Goal: Find specific page/section: Locate a particular part of the current website

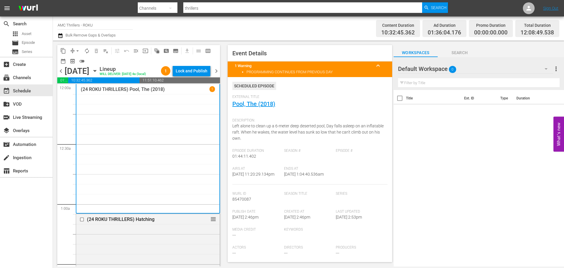
scroll to position [118, 0]
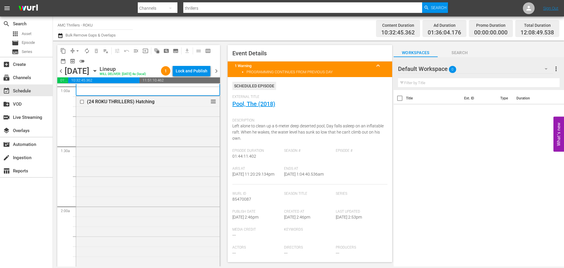
click at [207, 7] on input "thrillers" at bounding box center [302, 8] width 239 height 14
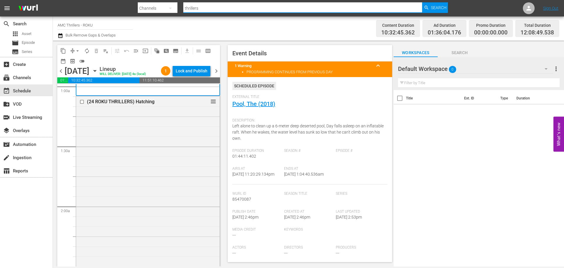
drag, startPoint x: 207, startPoint y: 7, endPoint x: 165, endPoint y: 10, distance: 41.8
click at [188, 5] on input "thrillers" at bounding box center [302, 8] width 239 height 14
click at [28, 32] on span "Asset" at bounding box center [27, 34] width 10 height 6
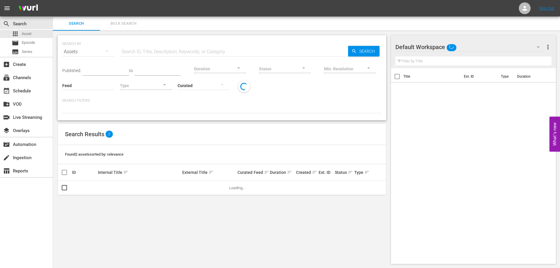
click at [160, 25] on div "Search Bulk Search" at bounding box center [306, 23] width 507 height 14
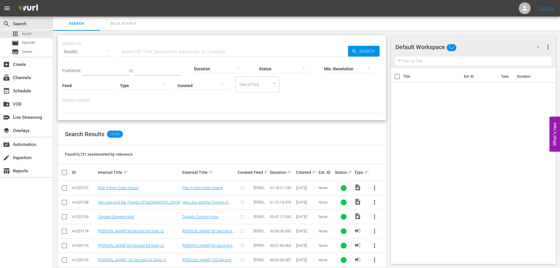
click at [158, 145] on div "Search Results 10,721" at bounding box center [222, 133] width 328 height 21
click at [147, 104] on div at bounding box center [221, 108] width 319 height 10
click at [204, 51] on input "text" at bounding box center [234, 52] width 228 height 14
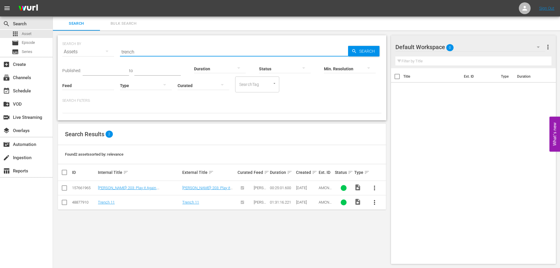
type input "trench"
click at [109, 201] on link "Trench 11" at bounding box center [106, 202] width 17 height 4
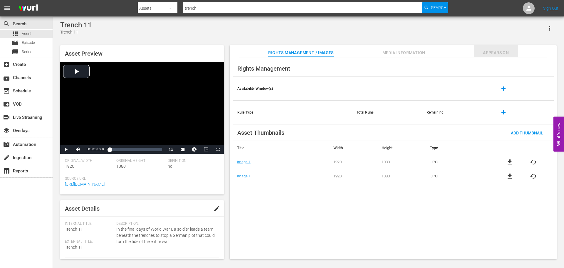
click at [493, 52] on span "Appears On" at bounding box center [496, 52] width 44 height 7
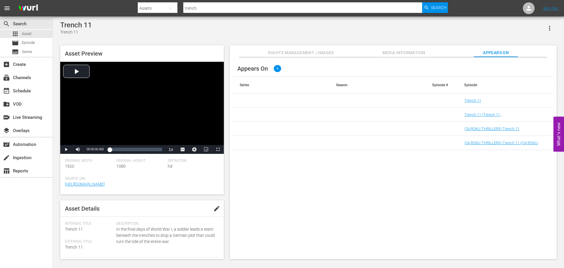
click at [417, 52] on span "Media Information" at bounding box center [404, 52] width 44 height 7
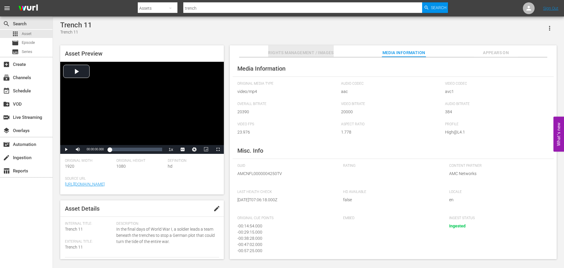
click at [322, 55] on span "Rights Management / Images" at bounding box center [300, 52] width 65 height 7
